Goal: Information Seeking & Learning: Learn about a topic

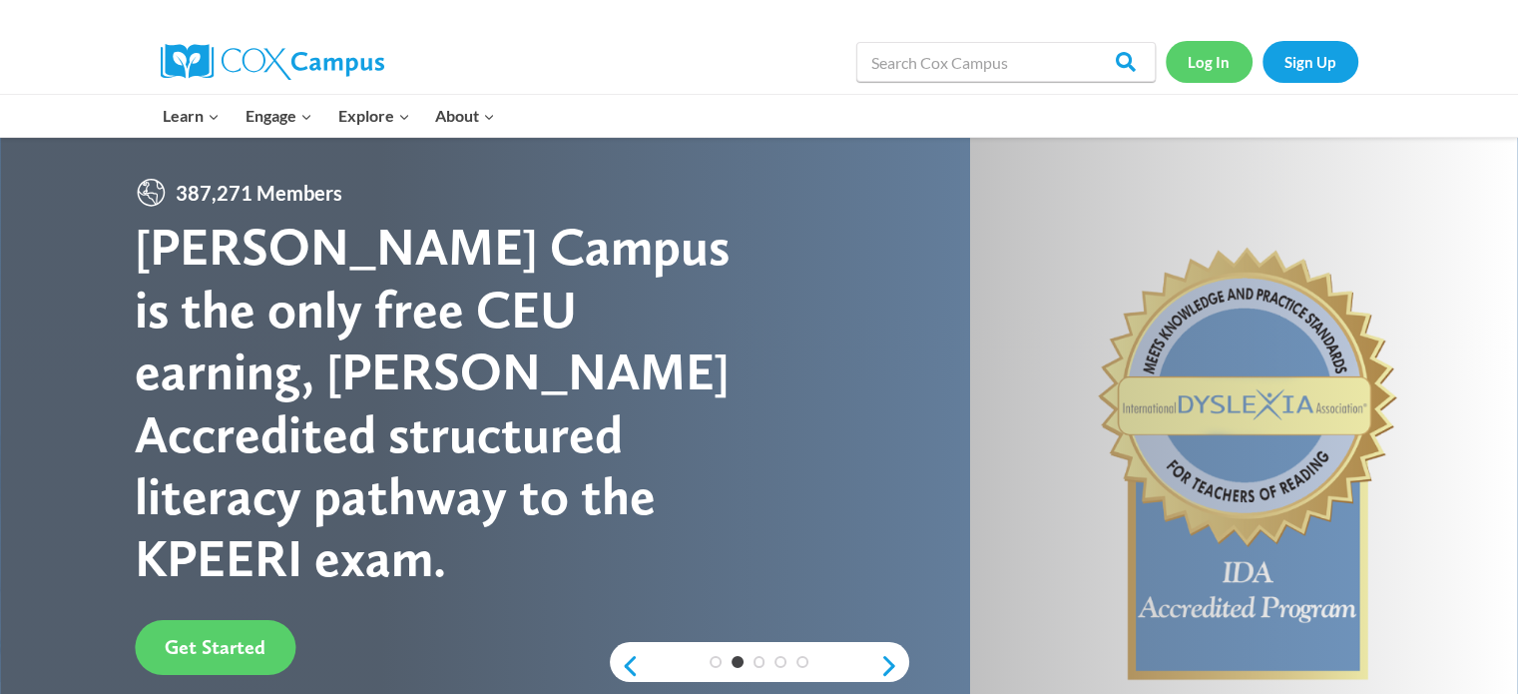
click at [1213, 63] on link "Log In" at bounding box center [1208, 61] width 87 height 41
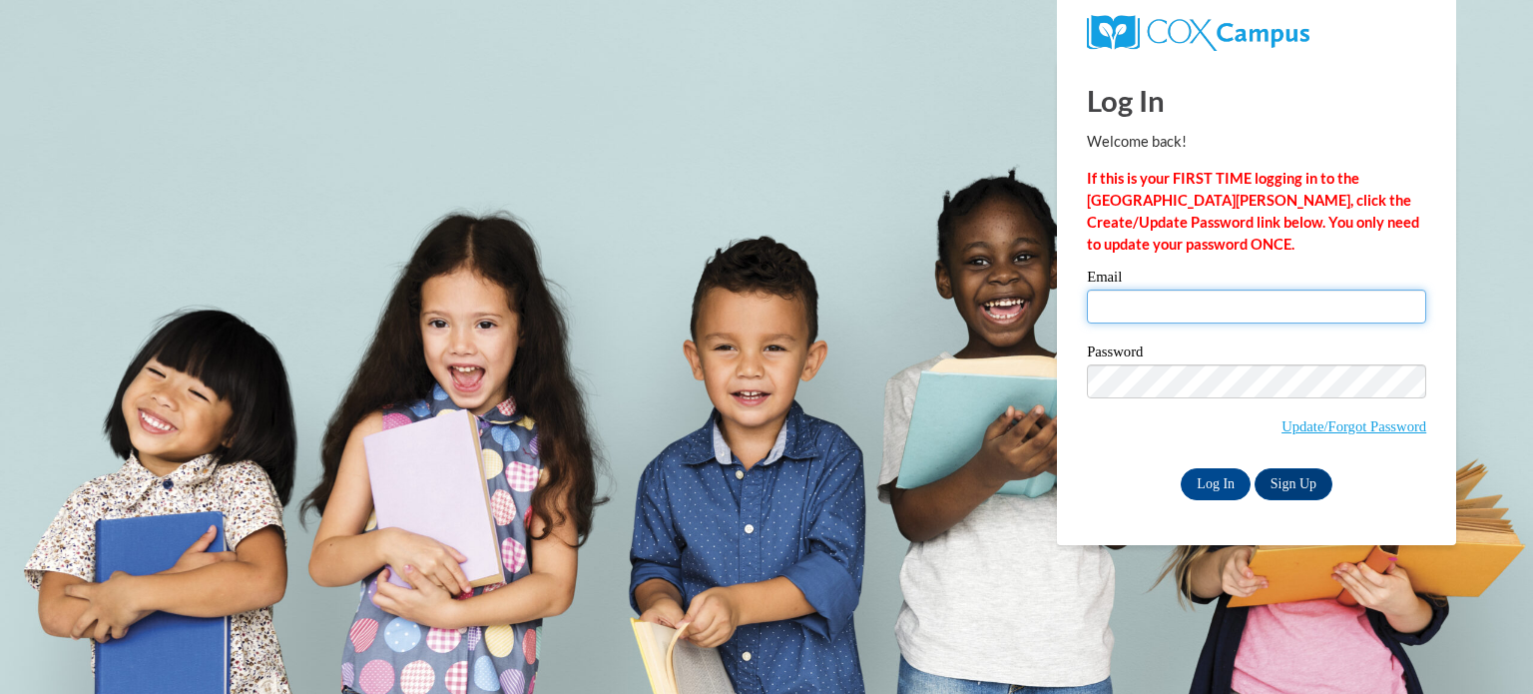
click at [1134, 311] on input "Email" at bounding box center [1256, 306] width 339 height 34
type input "calexan6@my.athens.edu"
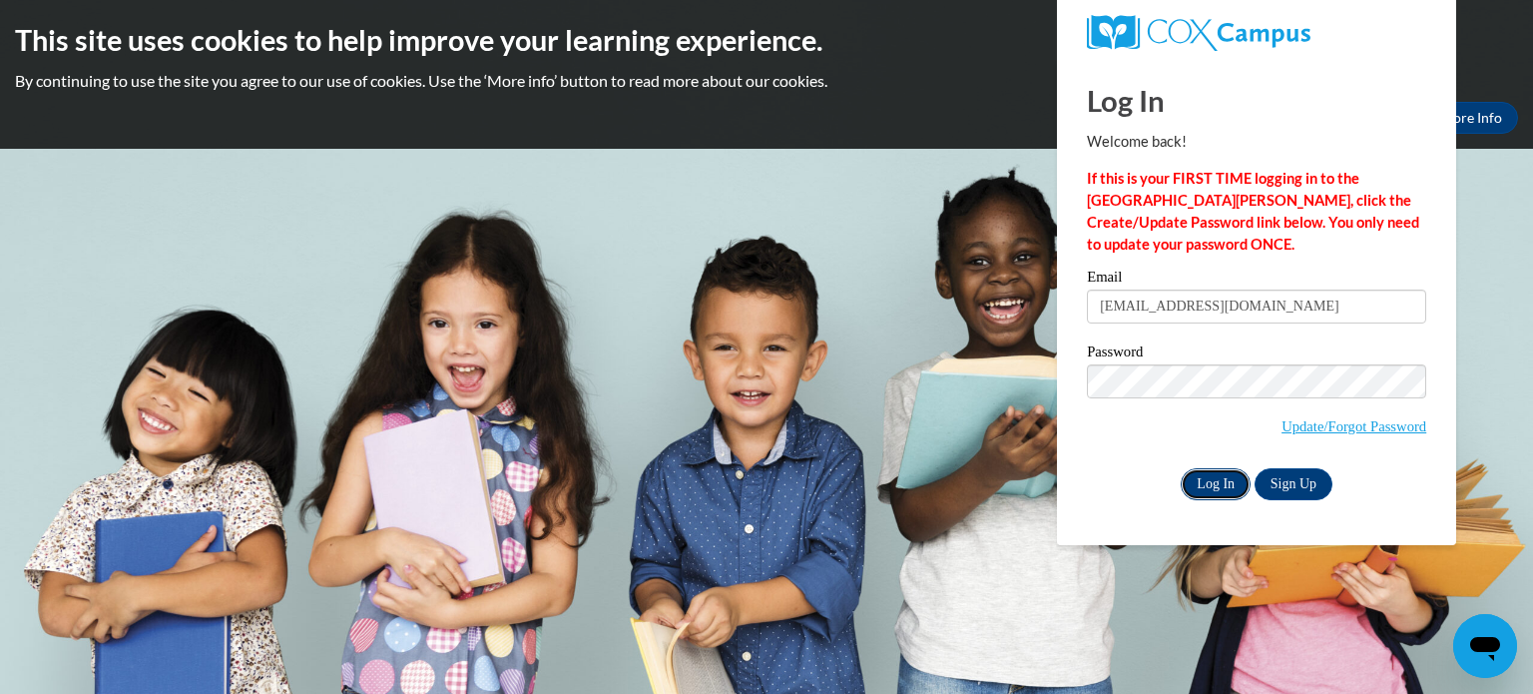
click at [1205, 478] on input "Log In" at bounding box center [1215, 484] width 70 height 32
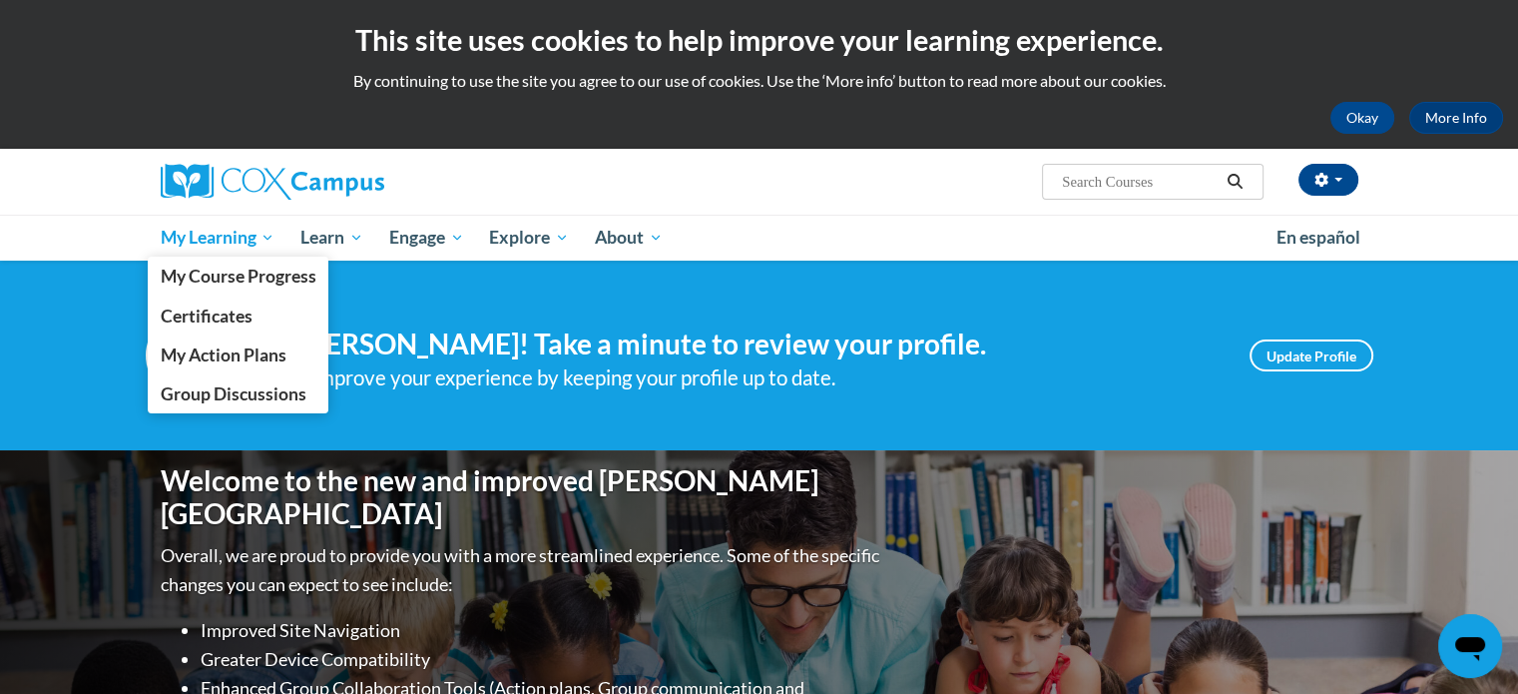
click at [233, 239] on span "My Learning" at bounding box center [217, 238] width 115 height 24
click at [225, 276] on span "My Course Progress" at bounding box center [238, 275] width 156 height 21
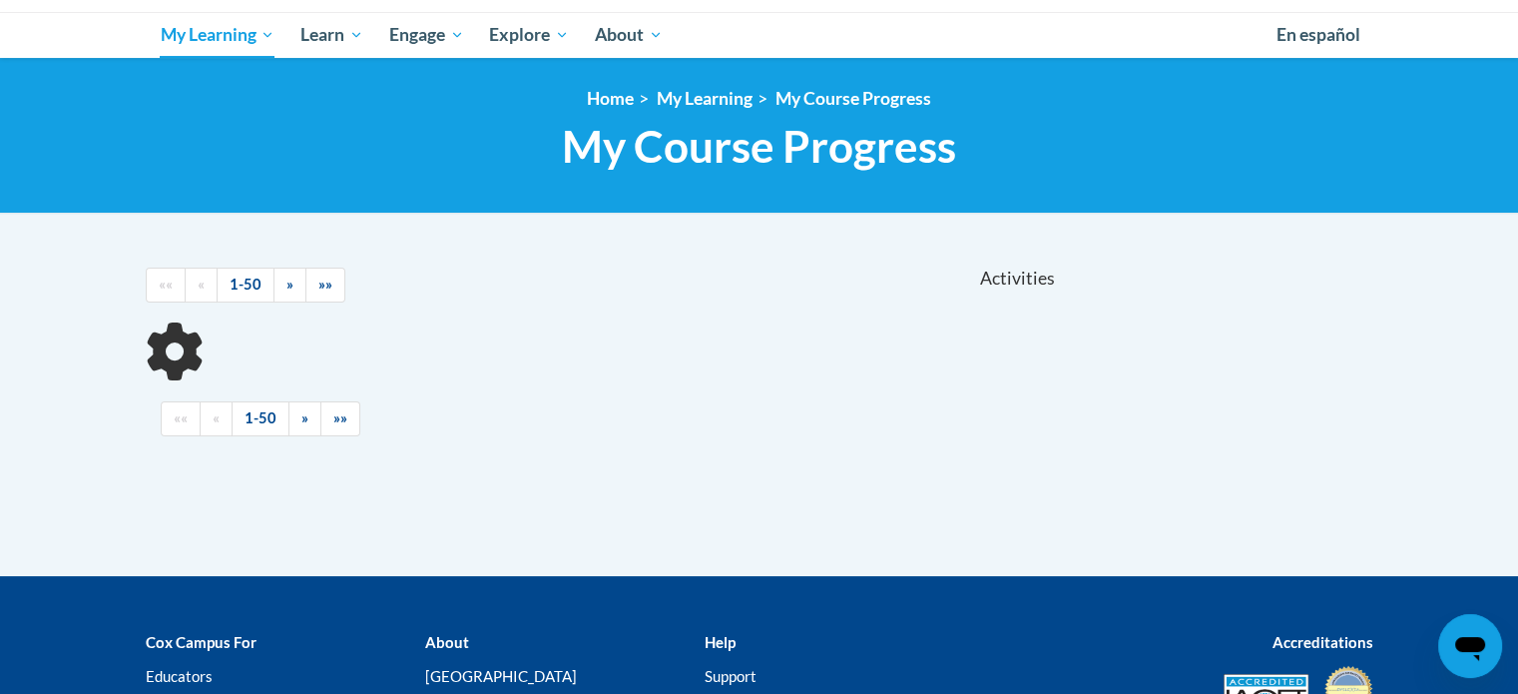
scroll to position [299, 0]
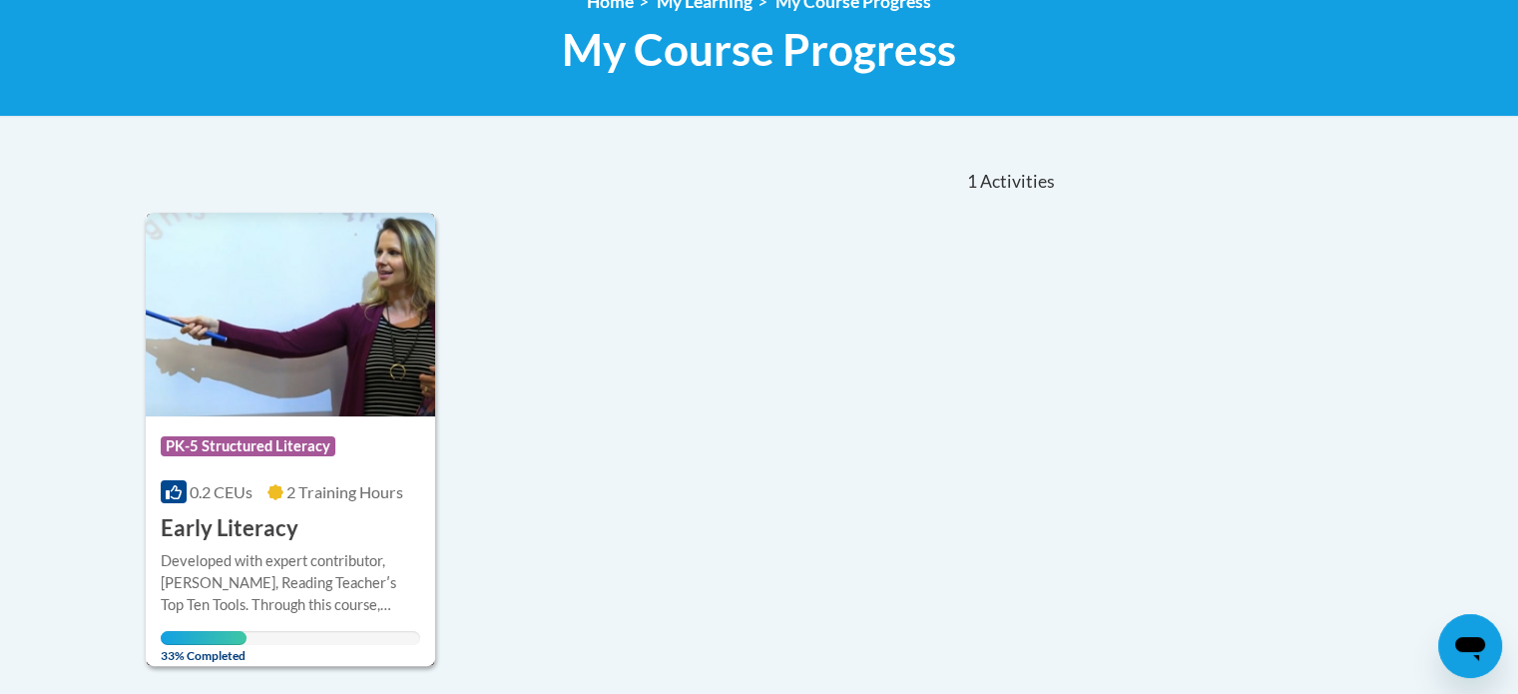
click at [361, 509] on div "Course Category: PK-5 Structured Literacy 0.2 CEUs 2 Training Hours COURSE Earl…" at bounding box center [291, 480] width 290 height 128
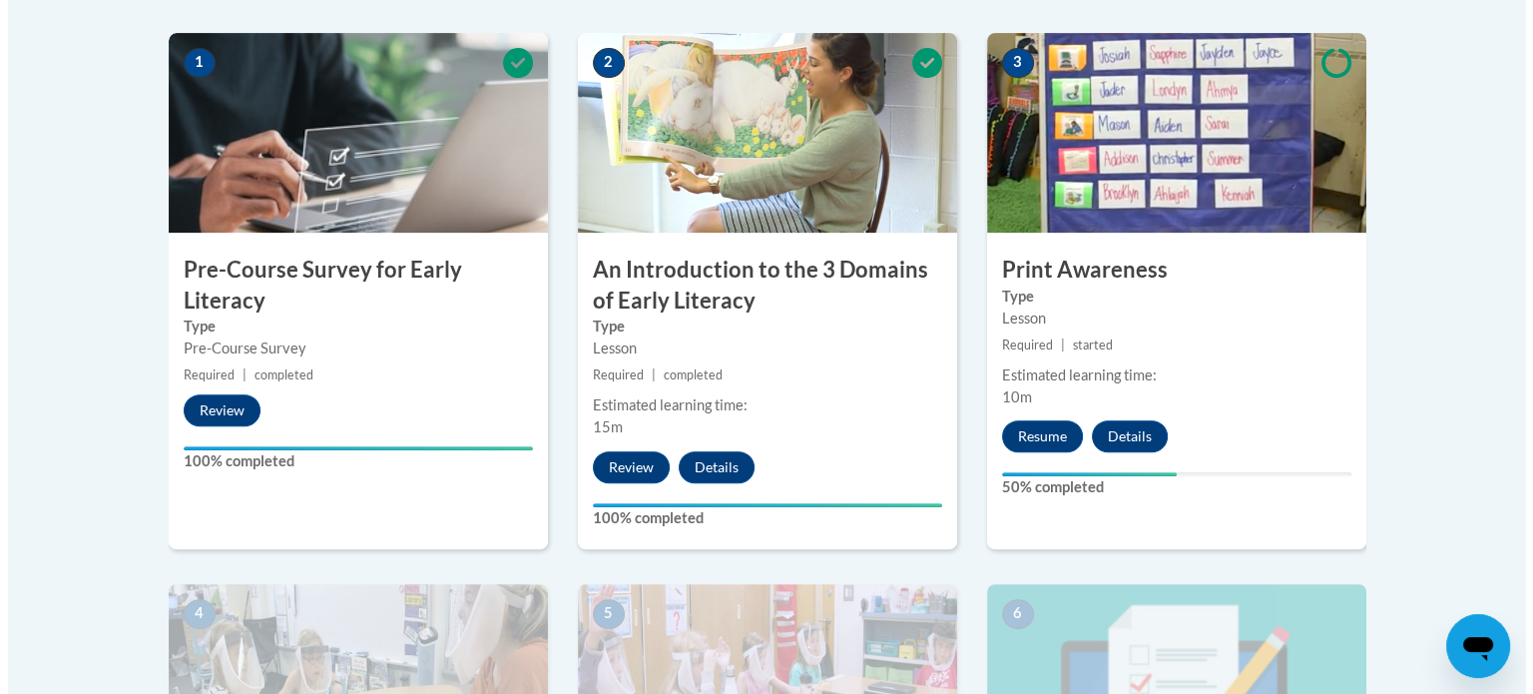
scroll to position [699, 0]
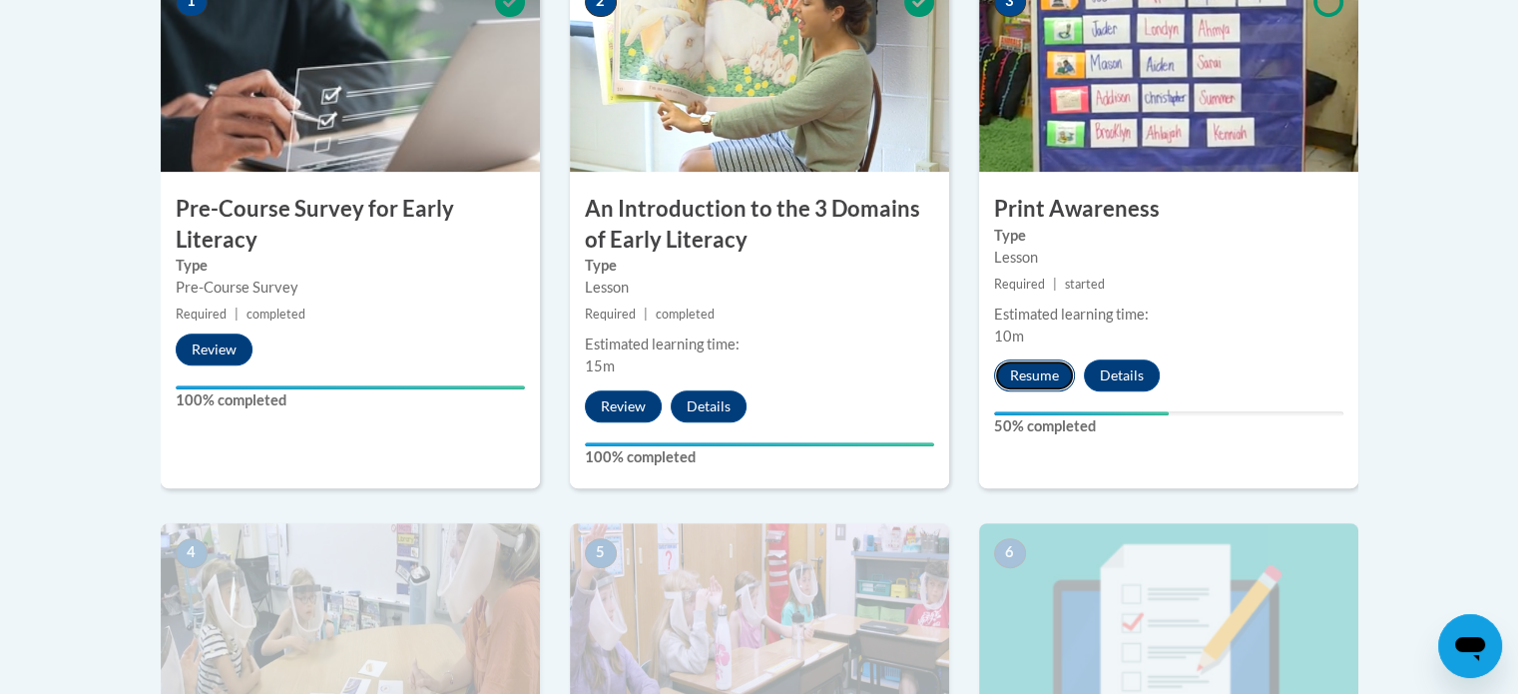
click at [1036, 378] on button "Resume" at bounding box center [1034, 375] width 81 height 32
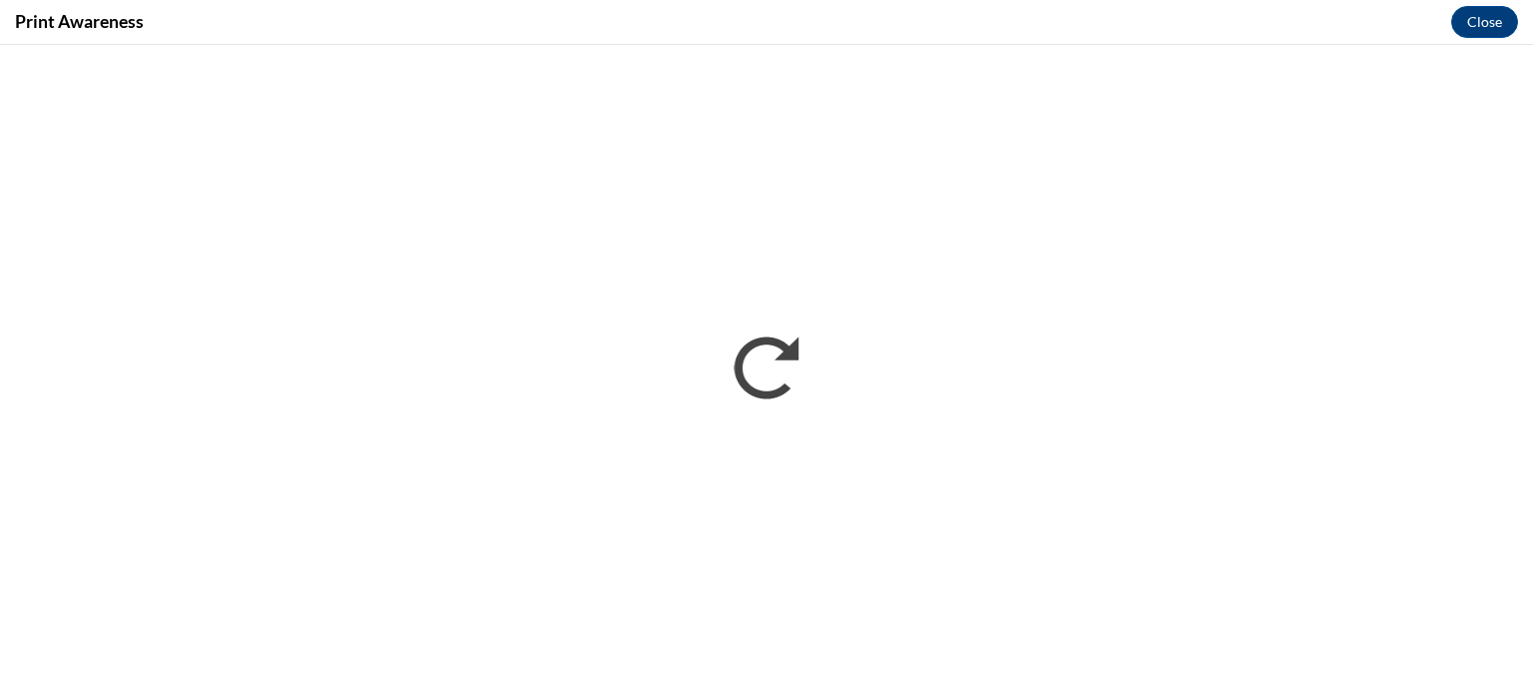
scroll to position [0, 0]
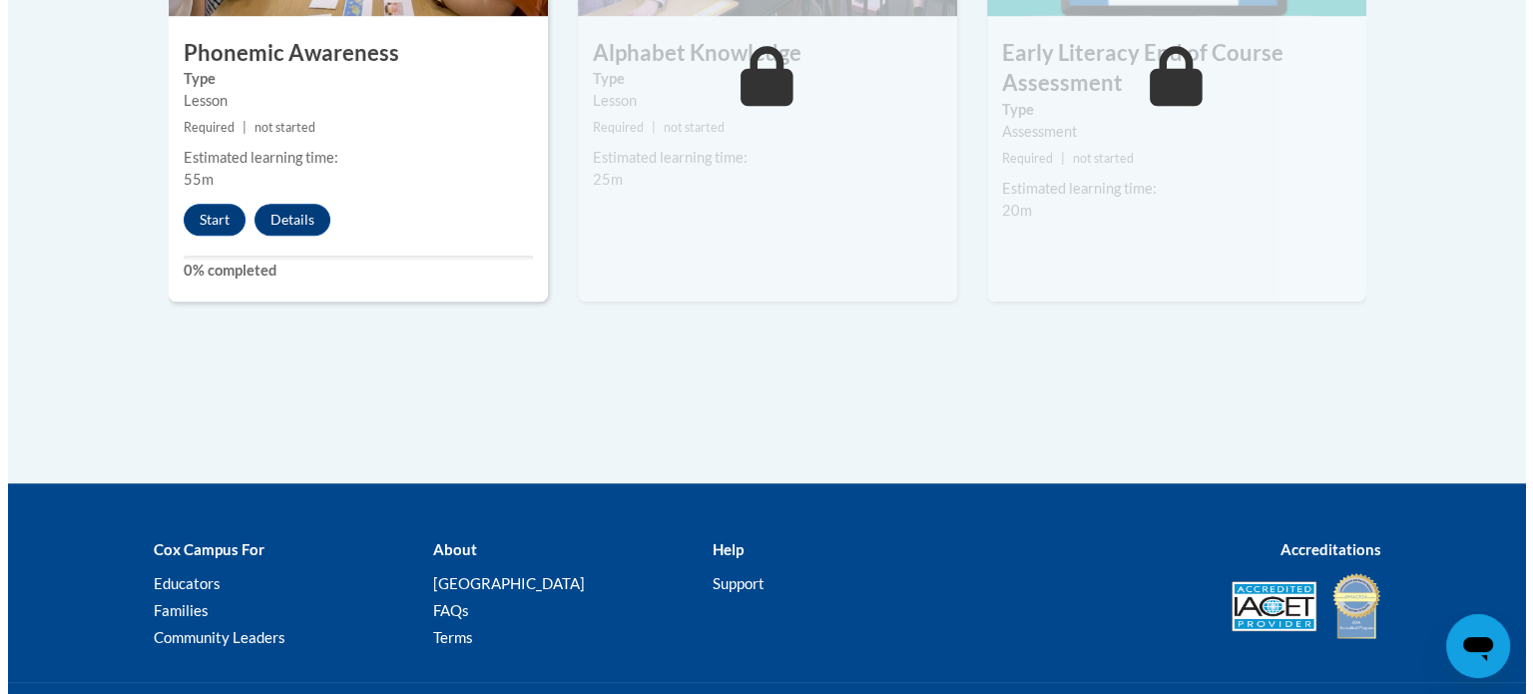
scroll to position [1297, 0]
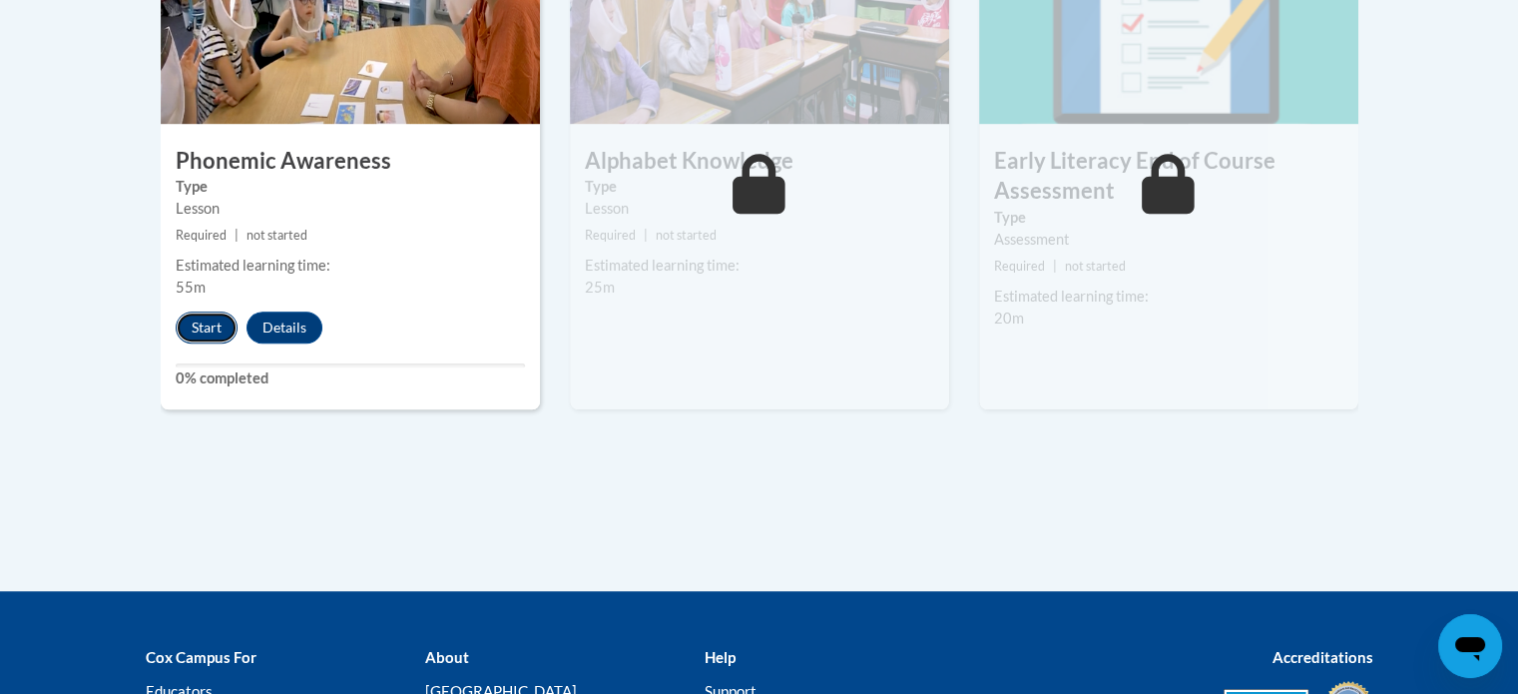
click at [201, 323] on button "Start" at bounding box center [207, 327] width 62 height 32
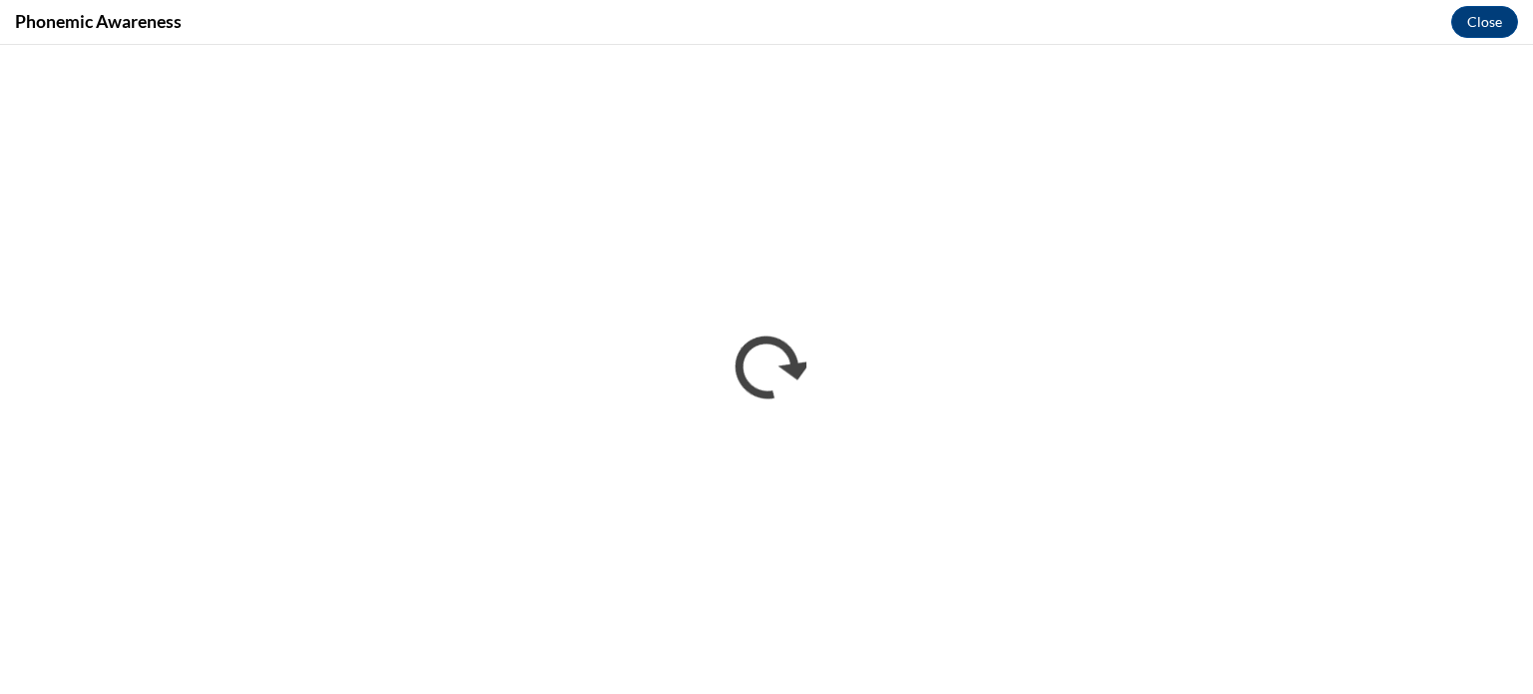
scroll to position [0, 0]
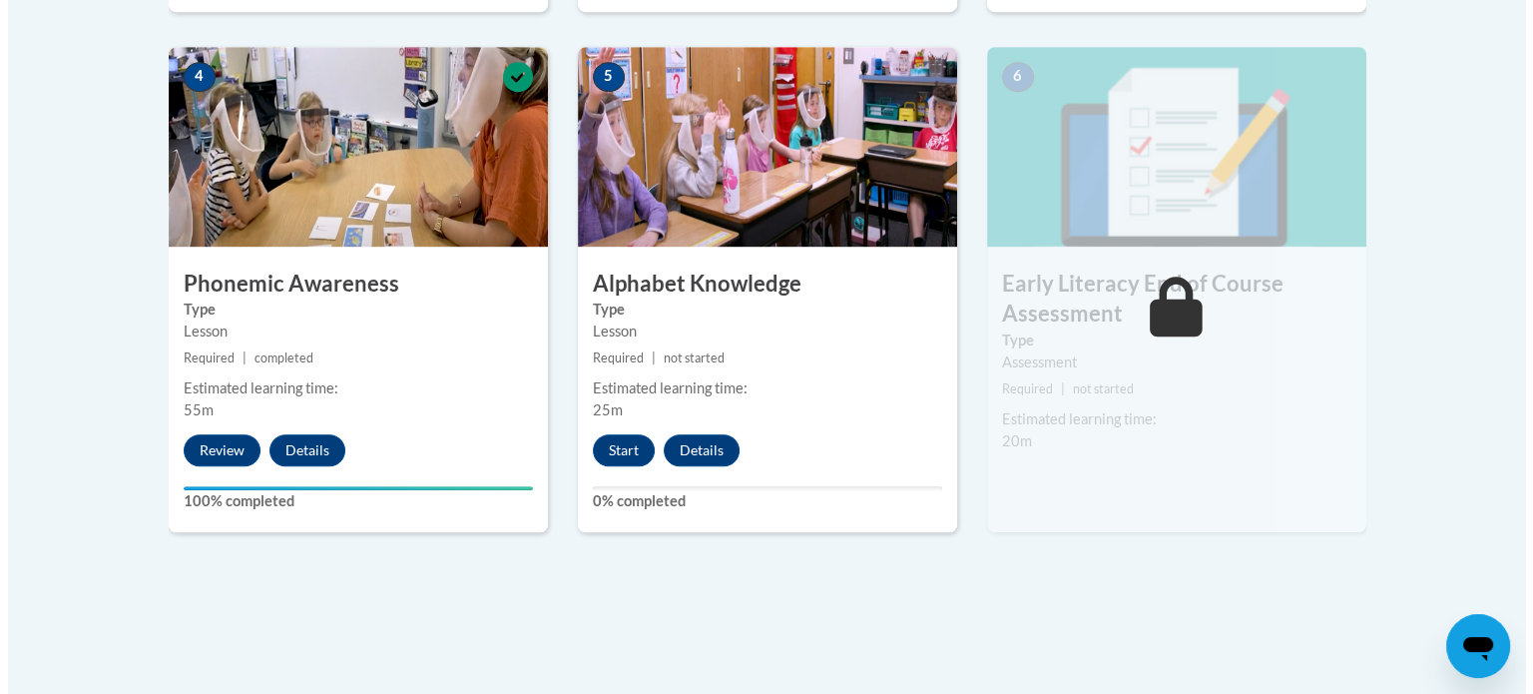
scroll to position [1266, 0]
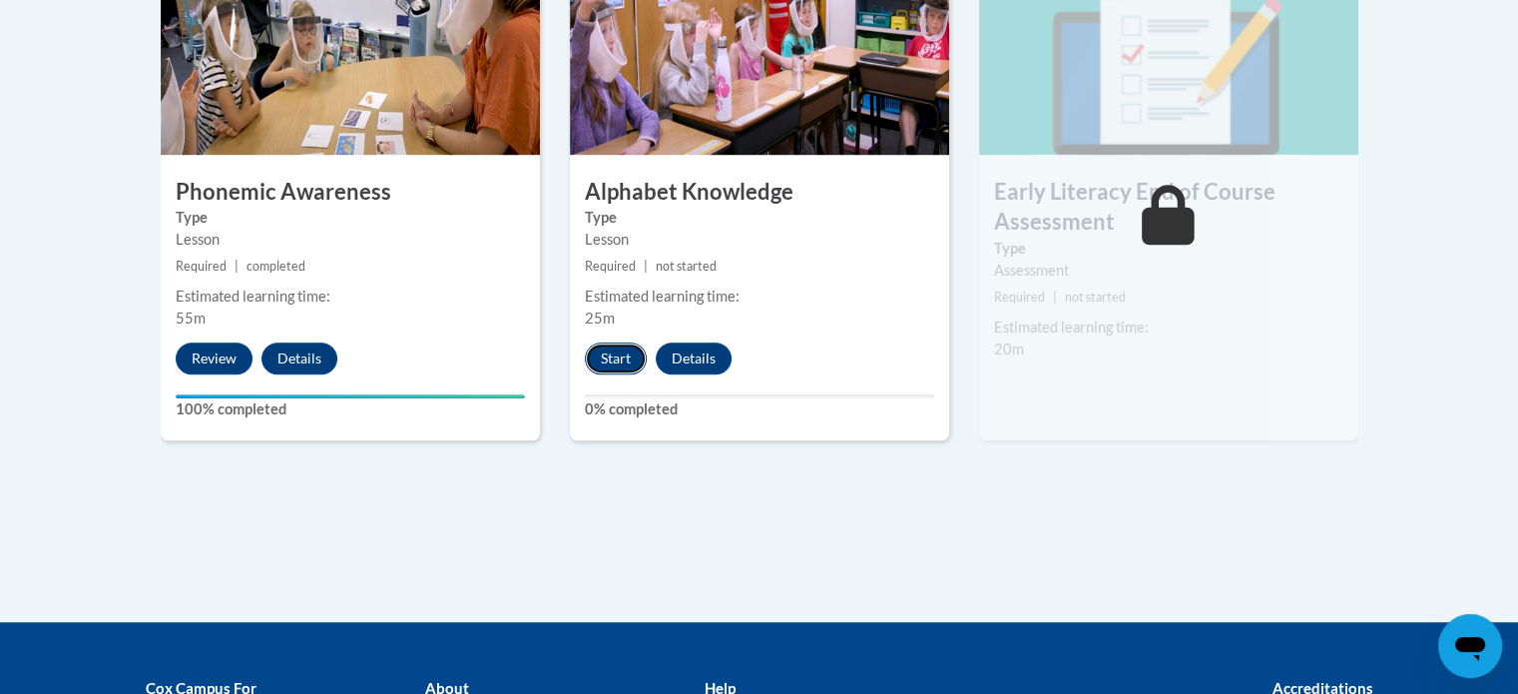
click at [611, 360] on button "Start" at bounding box center [616, 358] width 62 height 32
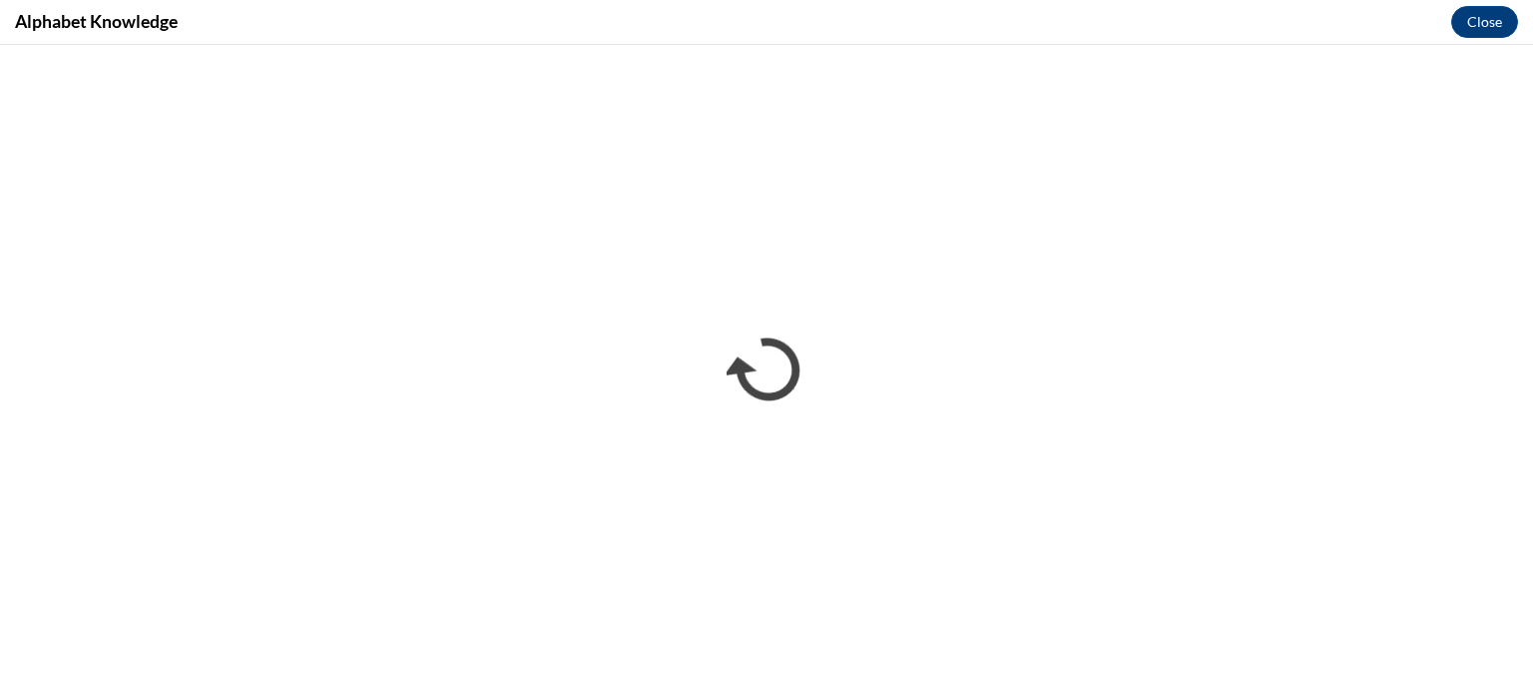
scroll to position [0, 0]
